Goal: Information Seeking & Learning: Learn about a topic

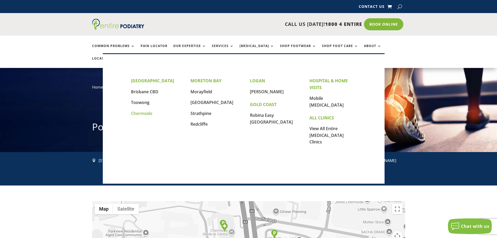
click at [144, 114] on link "Chermside" at bounding box center [141, 113] width 21 height 6
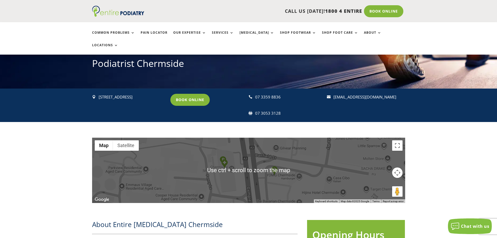
scroll to position [63, 0]
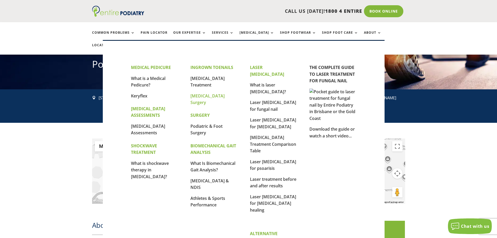
click at [202, 101] on link "[MEDICAL_DATA] Surgery" at bounding box center [208, 99] width 34 height 13
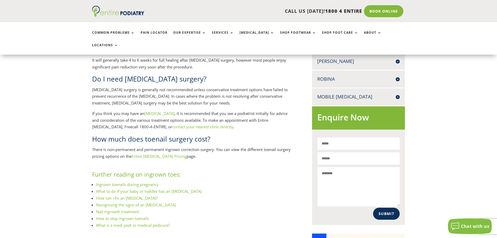
scroll to position [272, 0]
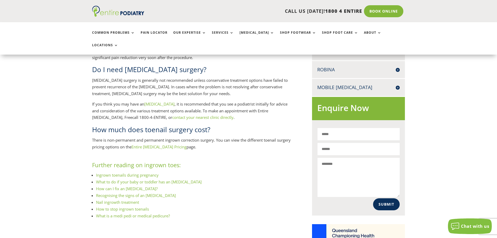
click at [149, 144] on link "Entire Podiatry Pricing" at bounding box center [159, 146] width 55 height 5
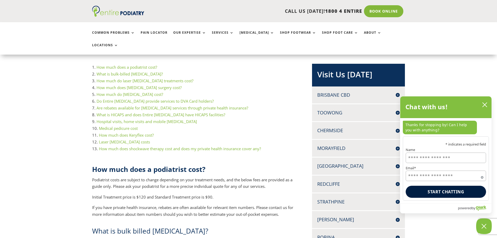
scroll to position [104, 0]
click at [484, 105] on icon "close chatbox" at bounding box center [484, 104] width 5 height 5
